Goal: Task Accomplishment & Management: Complete application form

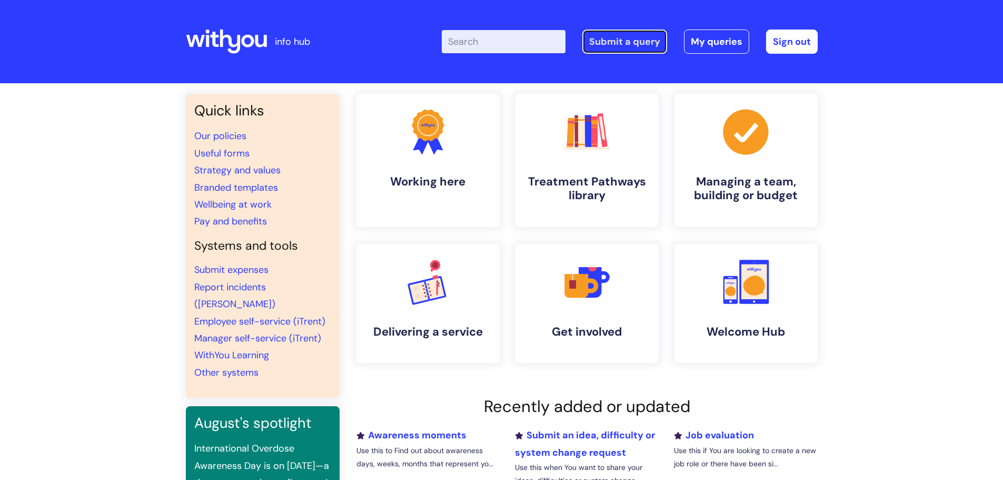
click at [630, 42] on link "Submit a query" at bounding box center [625, 41] width 85 height 24
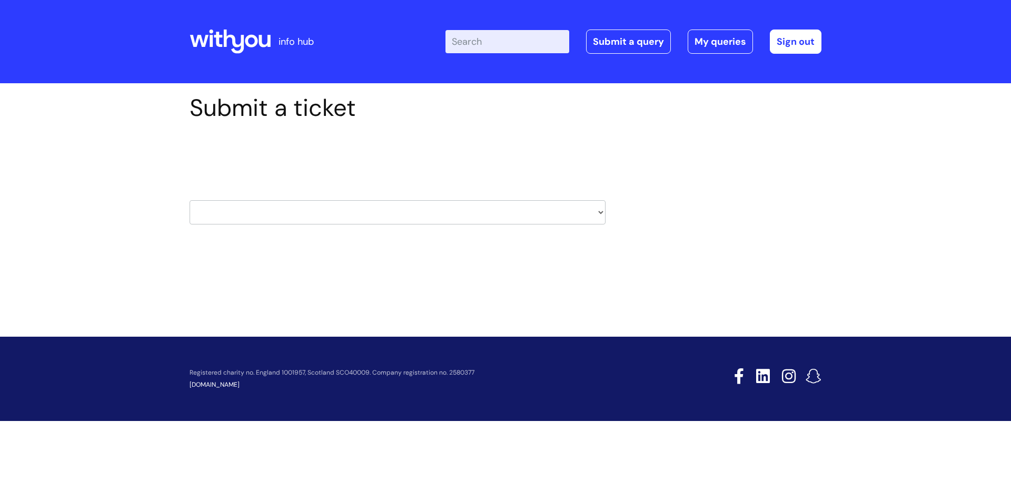
click at [602, 209] on select "HR / People IT and Support Clinical Drug Alerts Finance Accounts Data Support T…" at bounding box center [398, 212] width 416 height 24
select select "it_and_support"
click at [190, 200] on select "HR / People IT and Support Clinical Drug Alerts Finance Accounts Data Support T…" at bounding box center [398, 212] width 416 height 24
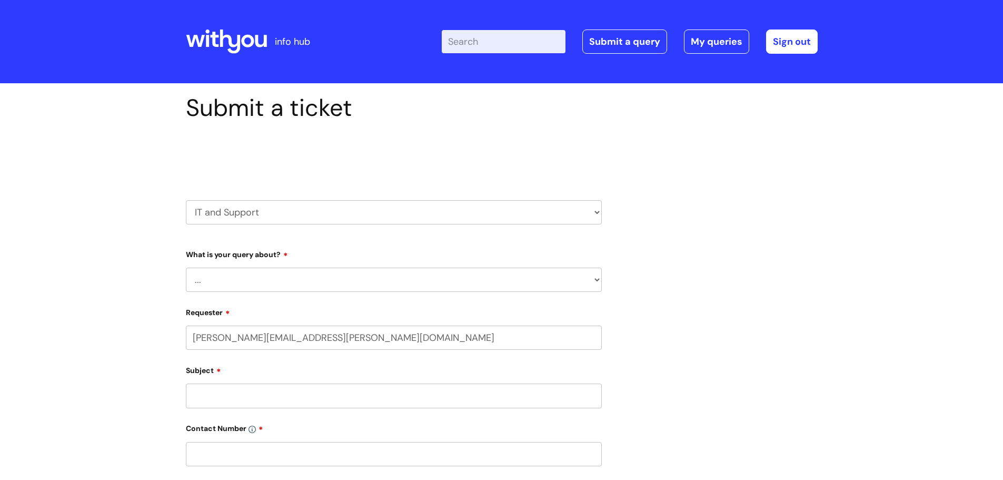
select select "80004286540"
click at [595, 279] on select "... Mobile Phone Reset & MFA Accounts, Starters and Leavers IT Hardware issue I…" at bounding box center [394, 280] width 416 height 24
select select "System/software"
click at [186, 268] on select "... Mobile Phone Reset & MFA Accounts, Starters and Leavers IT Hardware issue I…" at bounding box center [394, 280] width 416 height 24
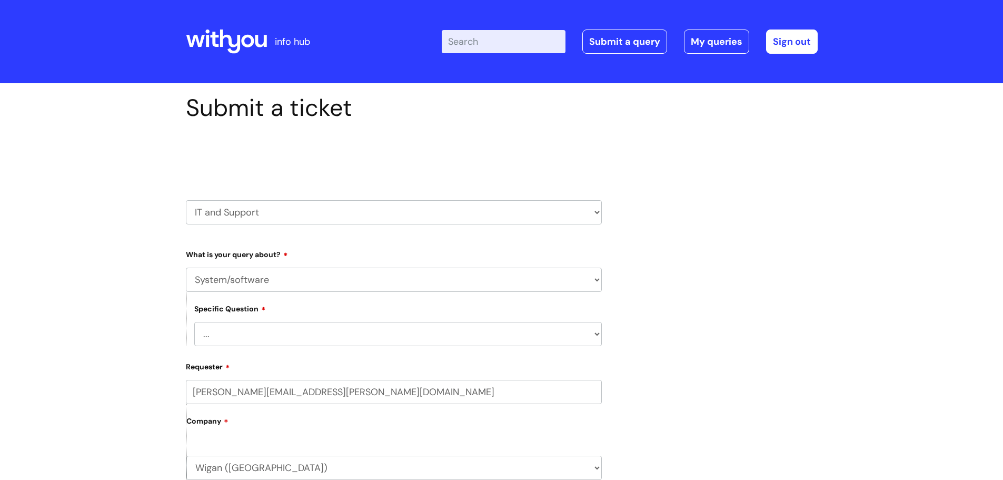
click at [593, 334] on select "... Halo PCMIS Iaptus NHS Email CJSM Email Mitel Another System Google (Workspa…" at bounding box center [398, 334] width 408 height 24
click at [194, 322] on select "... Halo PCMIS Iaptus NHS Email CJSM Email Mitel Another System Google (Workspa…" at bounding box center [398, 334] width 408 height 24
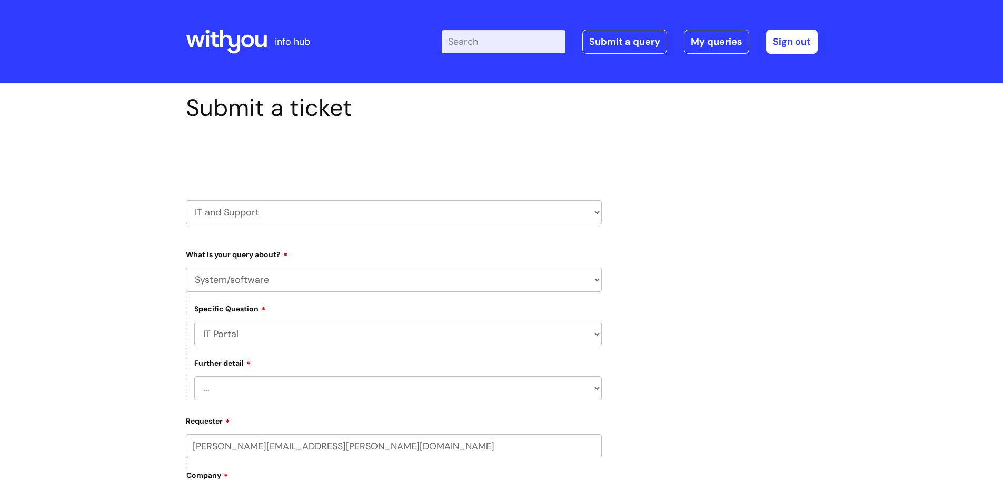
click at [592, 386] on select "... I need help logging in I’d like access to the IT Portal I’d like to add a p…" at bounding box center [398, 388] width 408 height 24
click at [597, 334] on select "... Halo PCMIS Iaptus NHS Email CJSM Email Mitel Another System Google (Workspa…" at bounding box center [398, 334] width 408 height 24
select select "Another System"
click at [194, 322] on select "... Halo PCMIS Iaptus NHS Email CJSM Email Mitel Another System Google (Workspa…" at bounding box center [398, 334] width 408 height 24
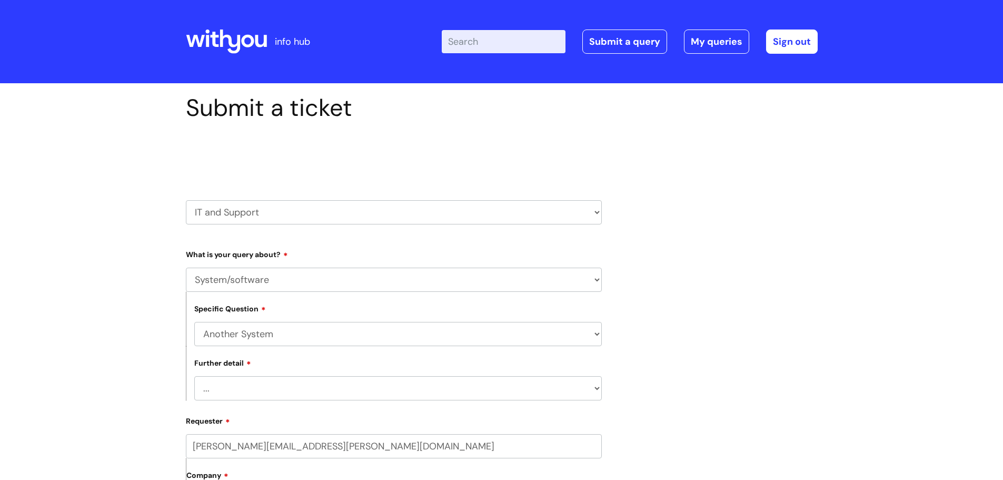
click at [594, 390] on select "... I’ve got a login issue Something else" at bounding box center [398, 388] width 408 height 24
select select "Something else"
click at [194, 376] on select "... I’ve got a login issue Something else" at bounding box center [398, 388] width 408 height 24
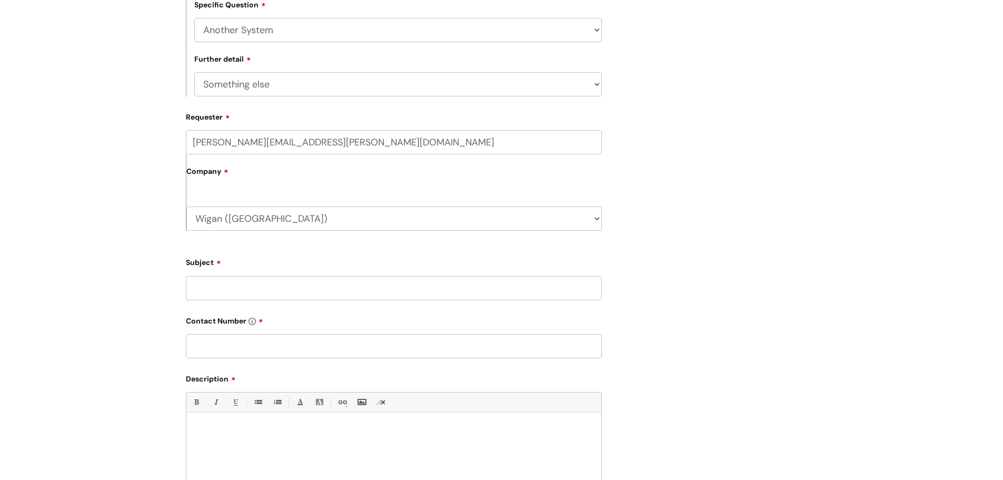
scroll to position [308, 0]
click at [386, 281] on input "Subject" at bounding box center [394, 284] width 416 height 24
type input "No Printers or Phones"
click at [371, 342] on input "text" at bounding box center [394, 342] width 416 height 24
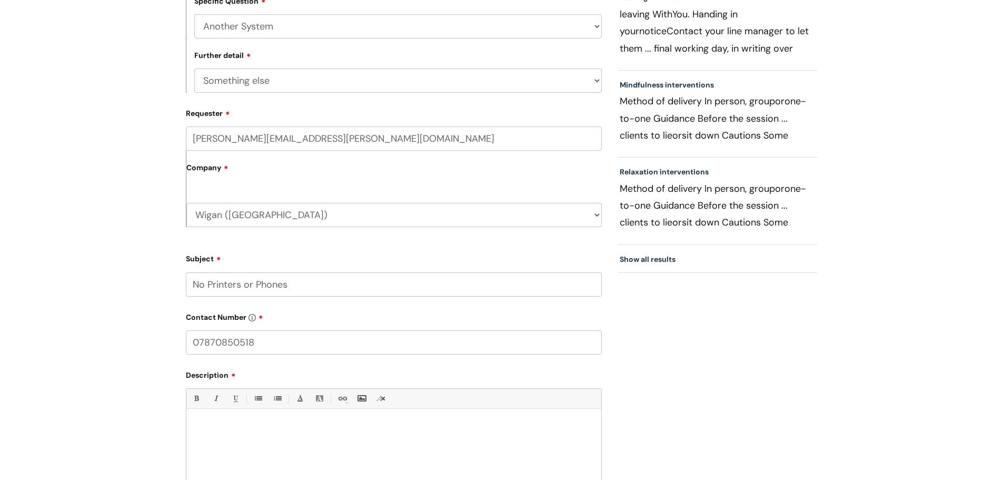
type input "07870850518"
click at [510, 427] on p at bounding box center [393, 426] width 399 height 9
paste div
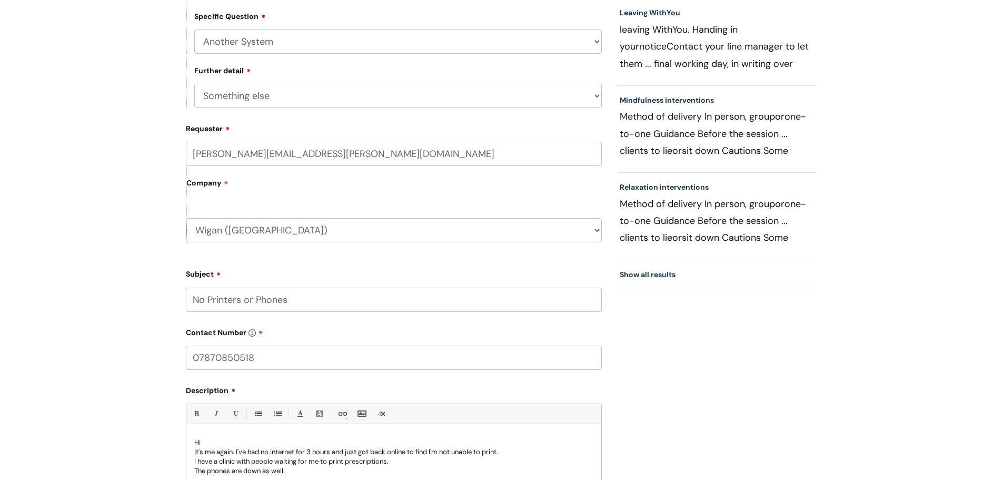
scroll to position [302, 0]
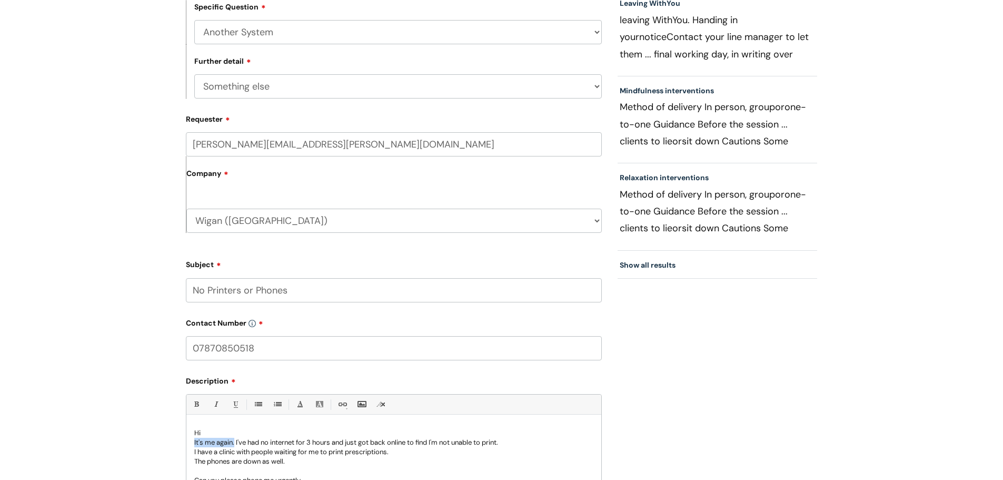
drag, startPoint x: 235, startPoint y: 442, endPoint x: 194, endPoint y: 438, distance: 41.8
click at [194, 438] on p "It's me again. I've had no internet for 3 hours and just got back online to fin…" at bounding box center [393, 442] width 399 height 9
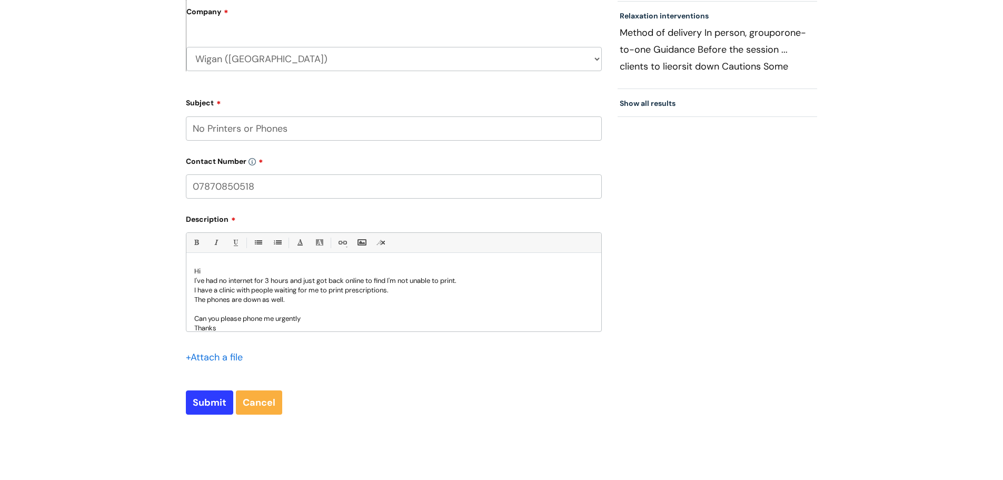
scroll to position [469, 0]
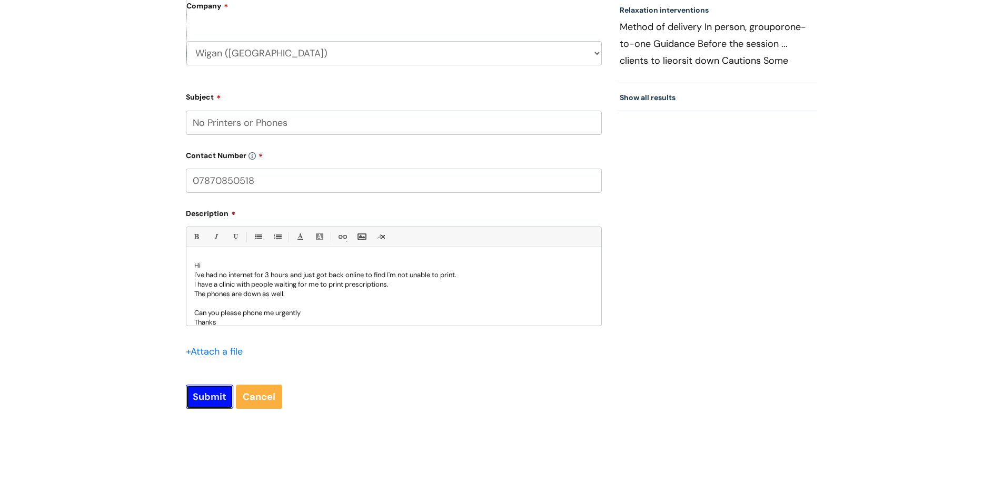
click at [202, 399] on input "Submit" at bounding box center [209, 396] width 47 height 24
type input "Please Wait..."
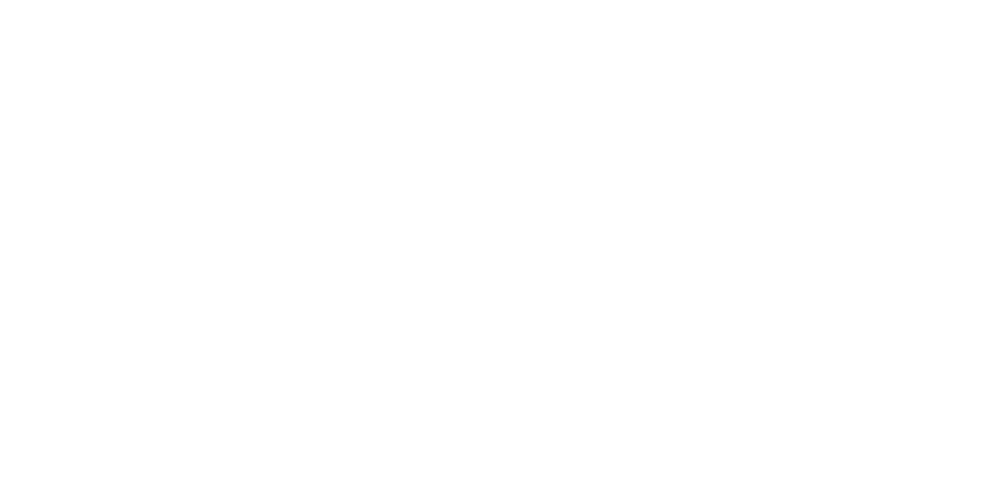
select select "System/software"
select select "Another System"
select select "Something else"
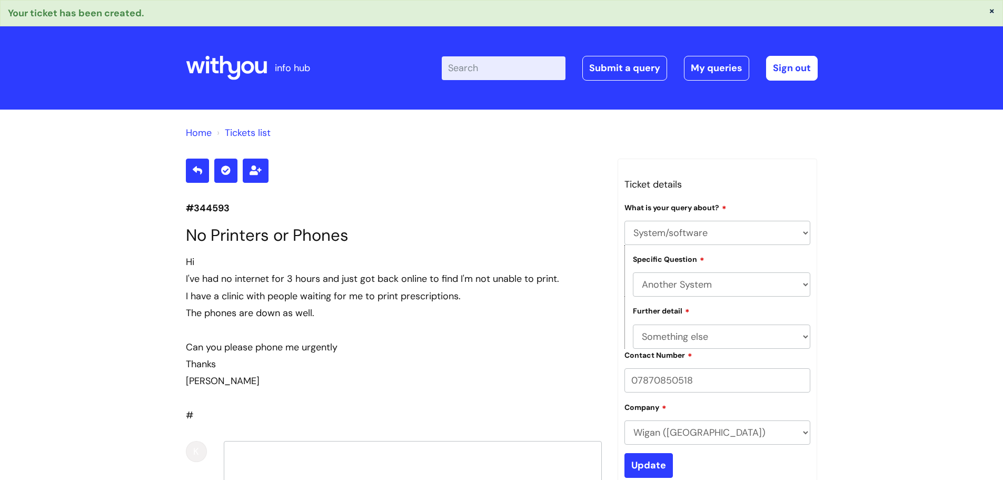
scroll to position [4, 0]
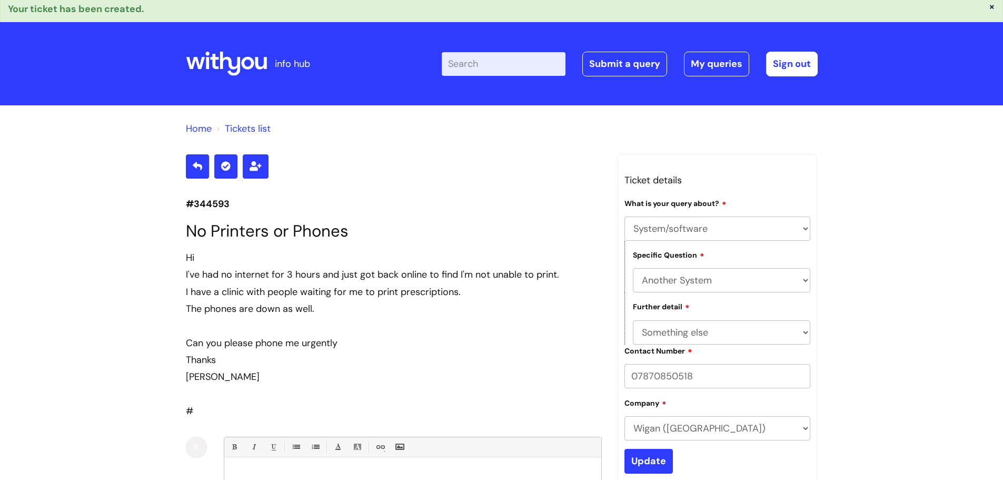
click at [896, 64] on header "info hub Enter your search term here... Search Submit a query My queries Welcom…" at bounding box center [501, 63] width 1003 height 83
